Goal: Information Seeking & Learning: Check status

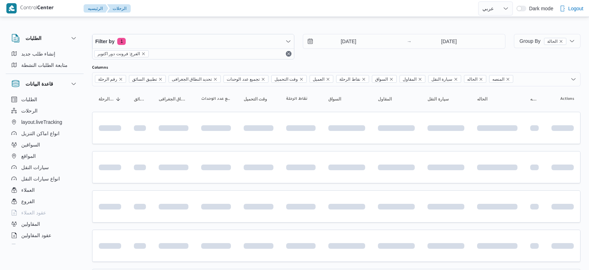
select select "ar"
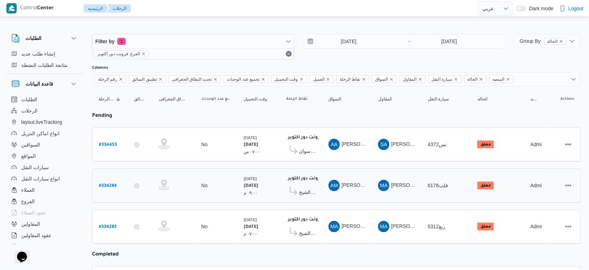
click at [112, 184] on b "# 334284" at bounding box center [108, 186] width 18 height 5
select select "ar"
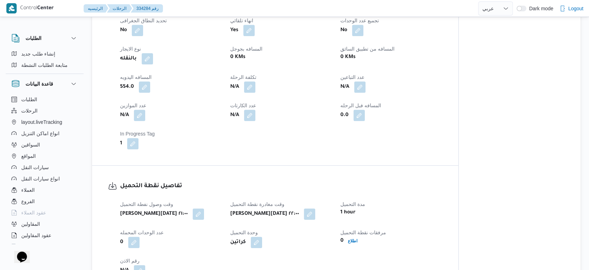
scroll to position [590, 0]
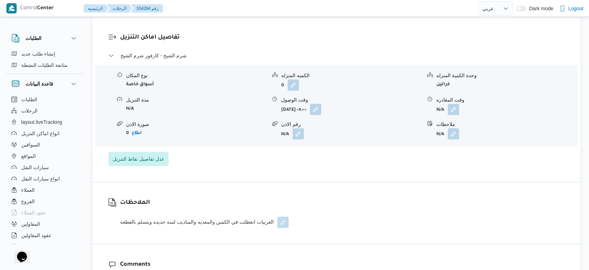
select select "ar"
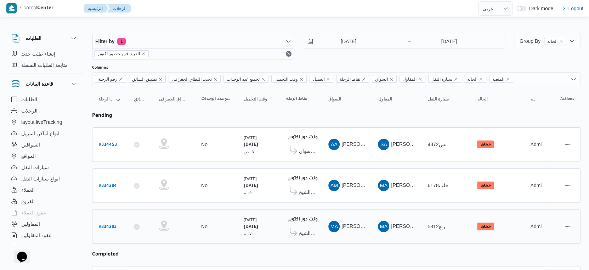
click at [107, 225] on b "# 334283" at bounding box center [108, 227] width 18 height 5
select select "ar"
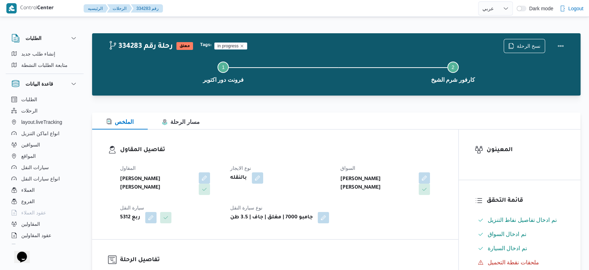
select select "ar"
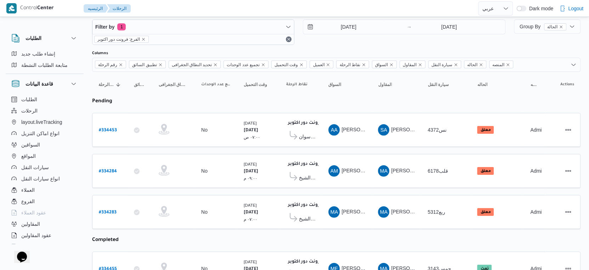
scroll to position [16, 0]
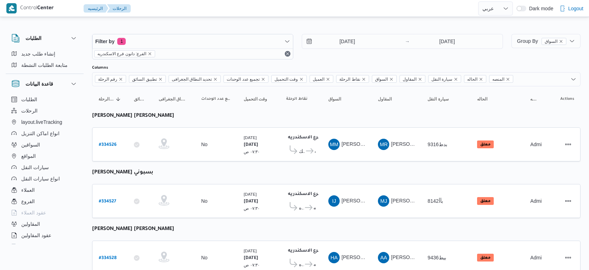
select select "ar"
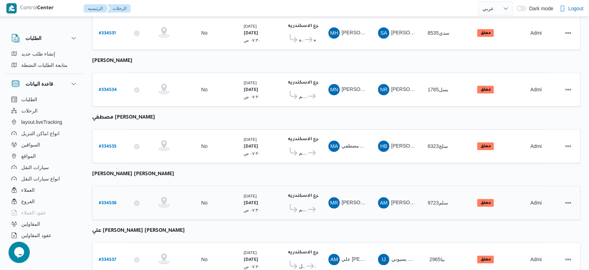
scroll to position [578, 0]
